Goal: Find contact information: Find contact information

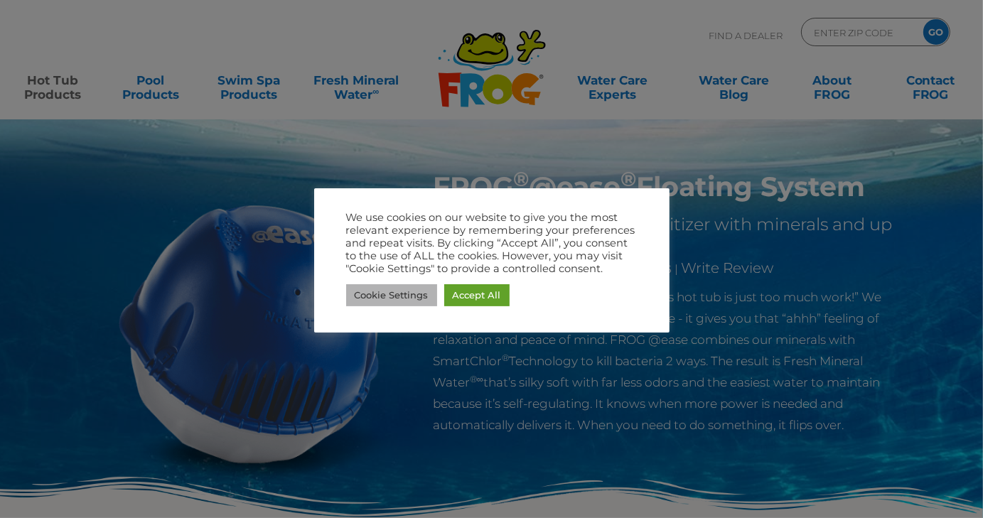
click at [412, 300] on link "Cookie Settings" at bounding box center [391, 295] width 91 height 22
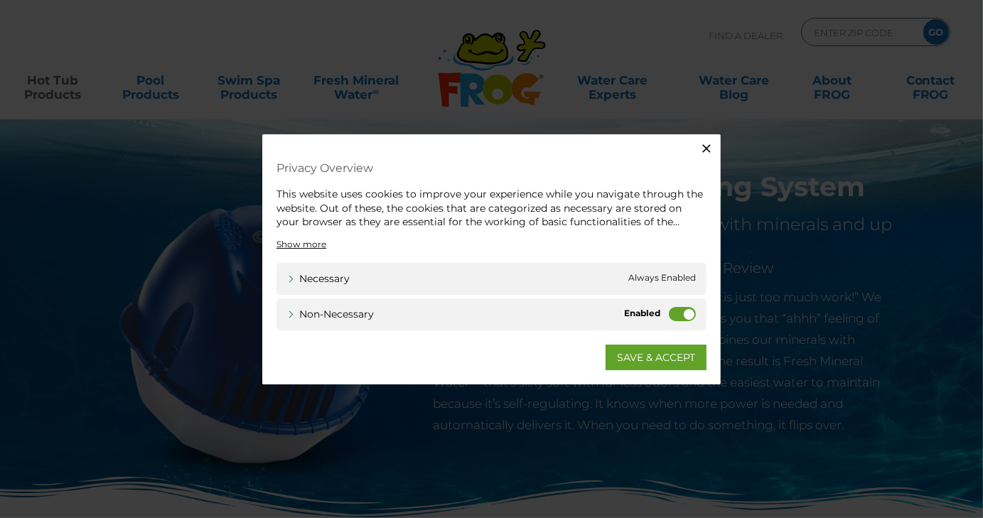
click at [677, 315] on label "Non-necessary" at bounding box center [682, 313] width 27 height 14
click at [0, 0] on input "Non-necessary" at bounding box center [0, 0] width 0 height 0
click at [666, 342] on div "SAVE & ACCEPT" at bounding box center [492, 350] width 430 height 40
click at [651, 368] on link "SAVE & ACCEPT" at bounding box center [656, 357] width 101 height 26
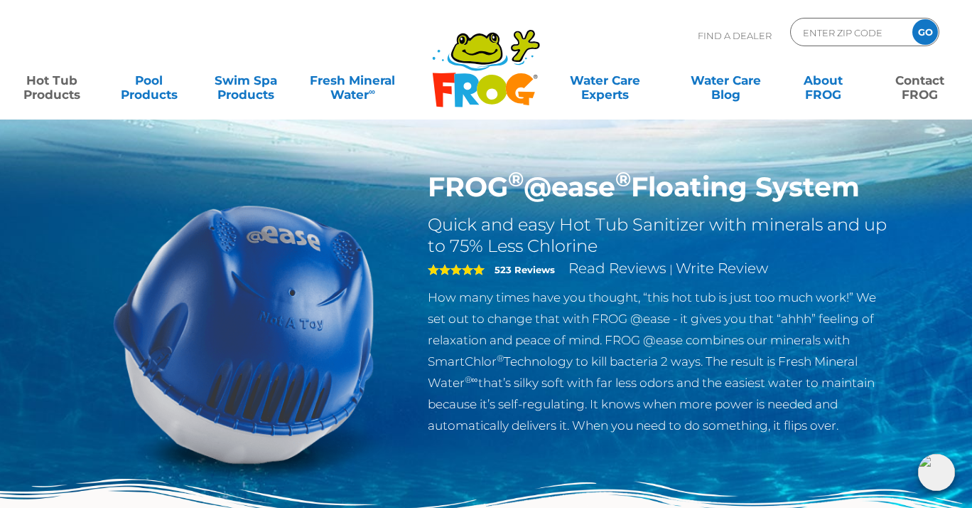
click at [925, 90] on link "Contact FROG" at bounding box center [920, 80] width 75 height 28
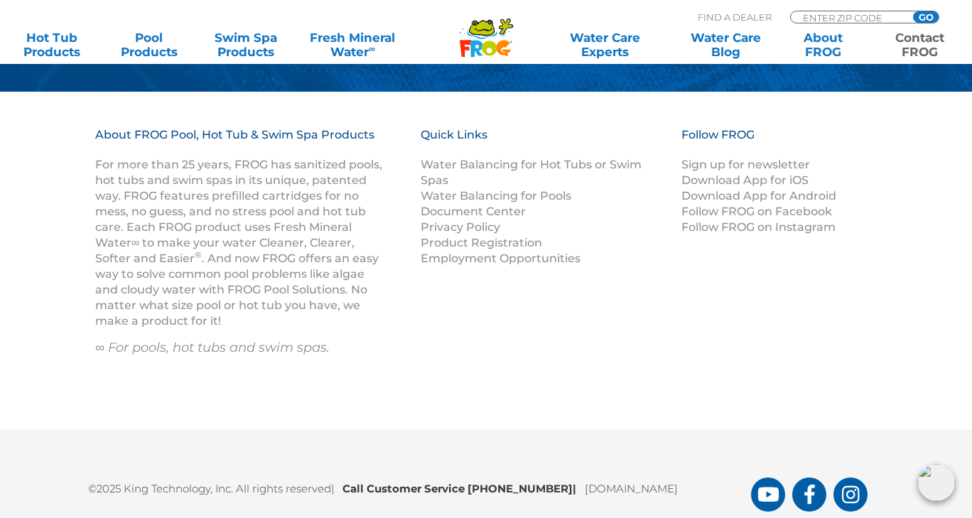
scroll to position [2236, 0]
